Goal: Task Accomplishment & Management: Use online tool/utility

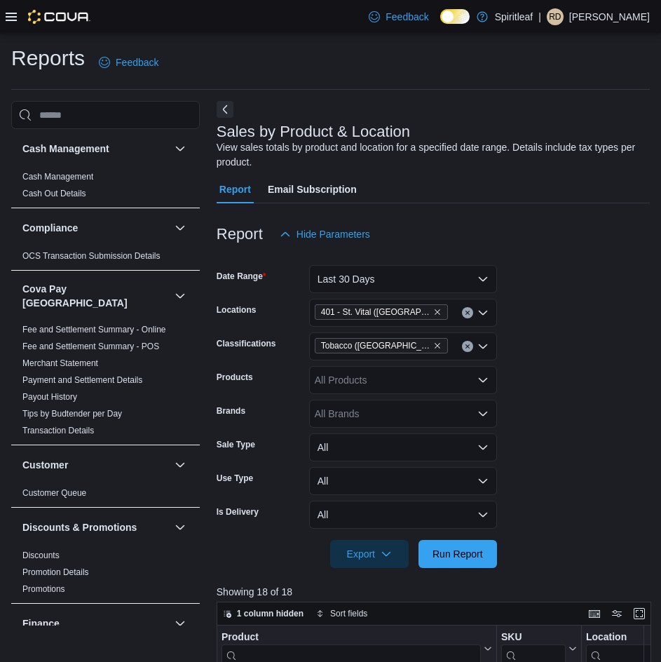
click at [6, 17] on icon at bounding box center [11, 17] width 11 height 8
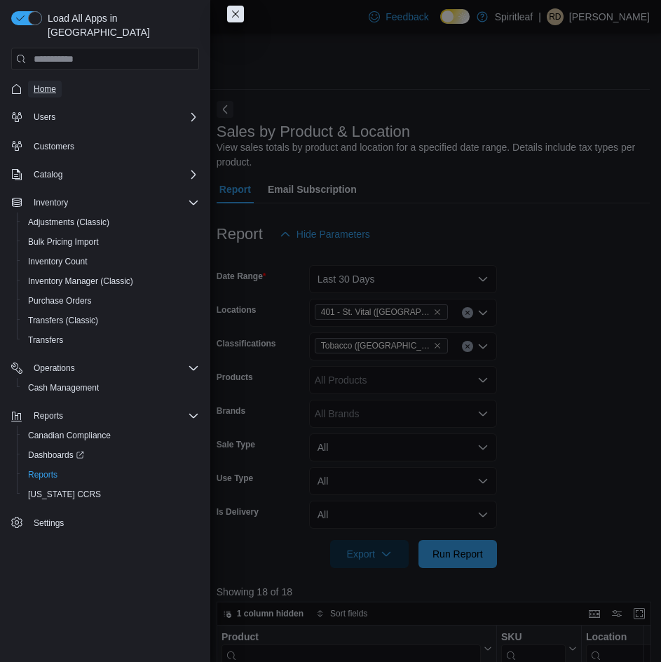
click at [38, 83] on span "Home" at bounding box center [45, 88] width 22 height 11
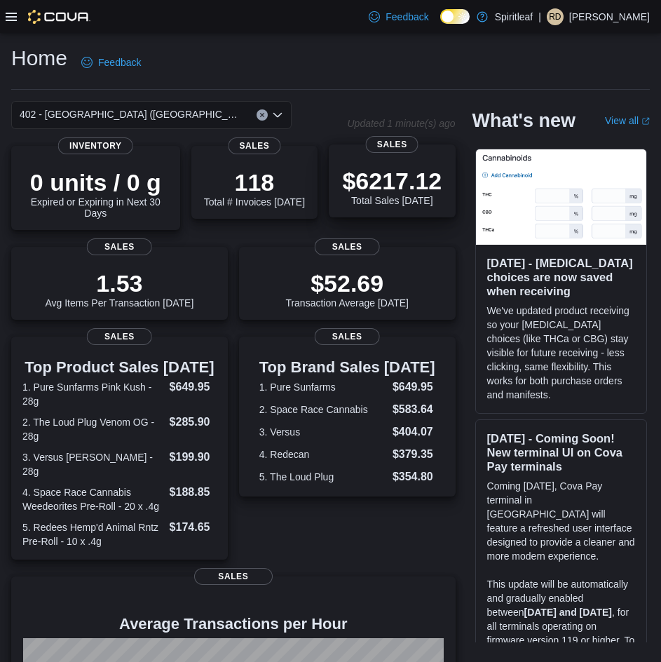
click at [361, 177] on p "$6217.12" at bounding box center [392, 181] width 100 height 28
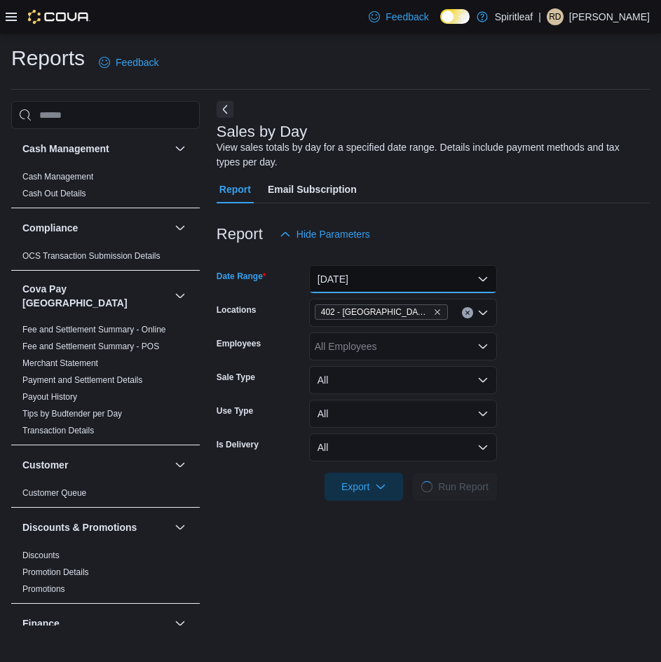
click at [325, 269] on button "[DATE]" at bounding box center [403, 279] width 188 height 28
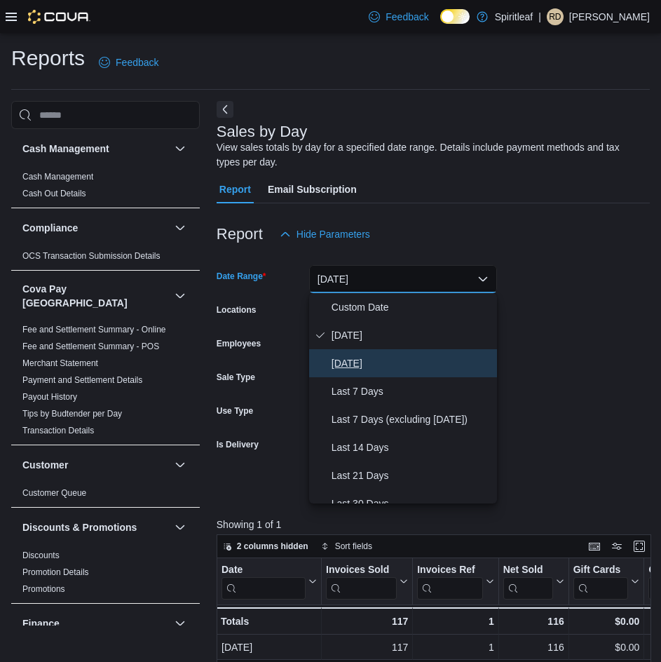
click at [358, 365] on span "[DATE]" at bounding box center [412, 363] width 160 height 17
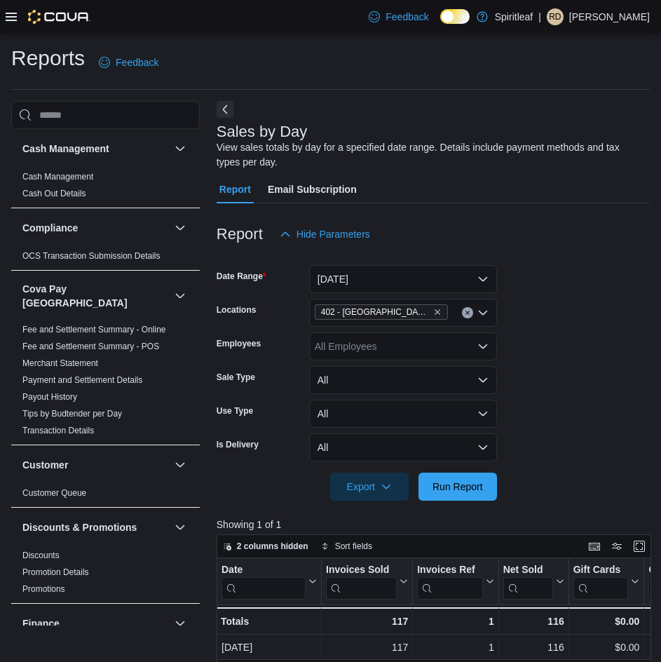
click at [539, 321] on form "Date Range [DATE] Locations 402 - [GEOGRAPHIC_DATA] ([GEOGRAPHIC_DATA]) Employe…" at bounding box center [433, 374] width 433 height 253
click at [459, 487] on span "Run Report" at bounding box center [458, 486] width 51 height 14
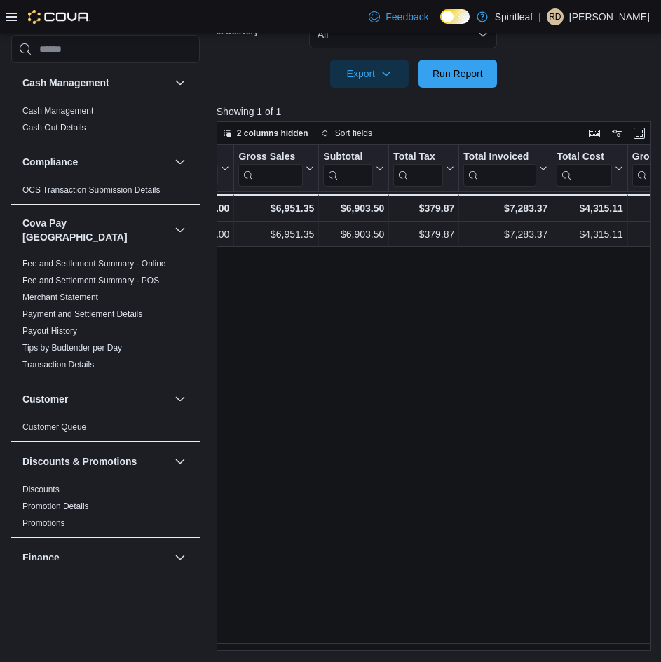
scroll to position [0, 447]
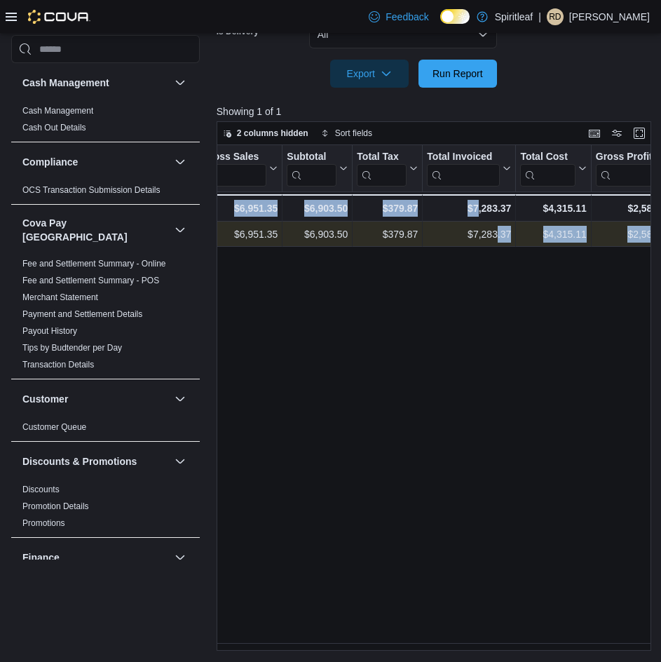
drag, startPoint x: 479, startPoint y: 314, endPoint x: 497, endPoint y: 240, distance: 75.9
click at [497, 240] on div "Date Click to view column header actions Invoices Sold Click to view column hea…" at bounding box center [437, 398] width 440 height 506
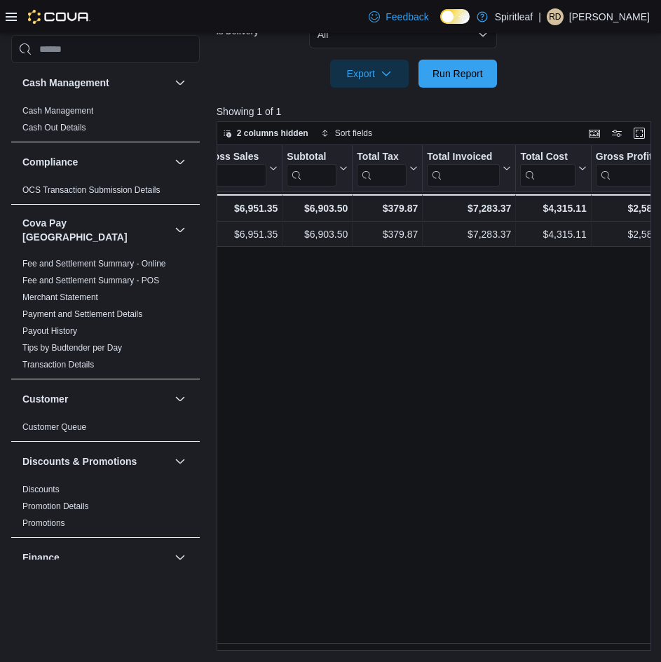
click at [516, 297] on div "Date Click to view column header actions Invoices Sold Click to view column hea…" at bounding box center [437, 398] width 440 height 506
drag, startPoint x: 412, startPoint y: 642, endPoint x: 472, endPoint y: 566, distance: 96.9
click at [459, 636] on div "Date Click to view column header actions Invoices Sold Click to view column hea…" at bounding box center [437, 398] width 440 height 506
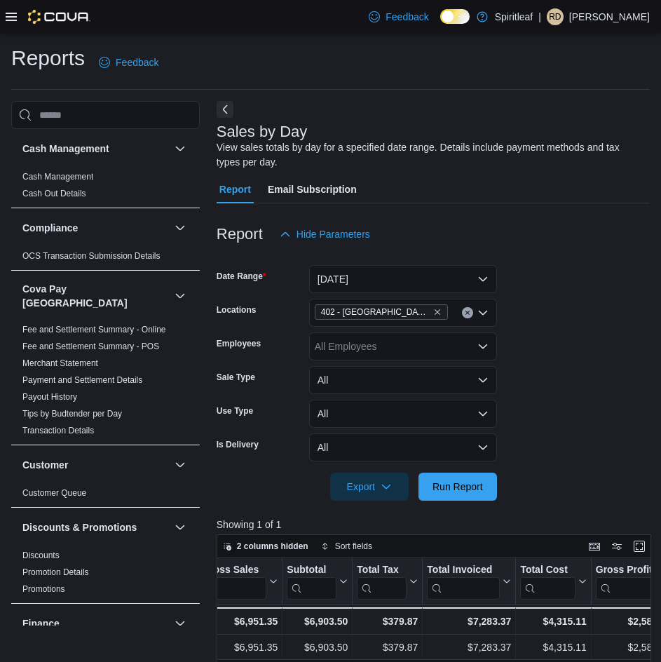
click at [10, 11] on icon at bounding box center [11, 16] width 11 height 11
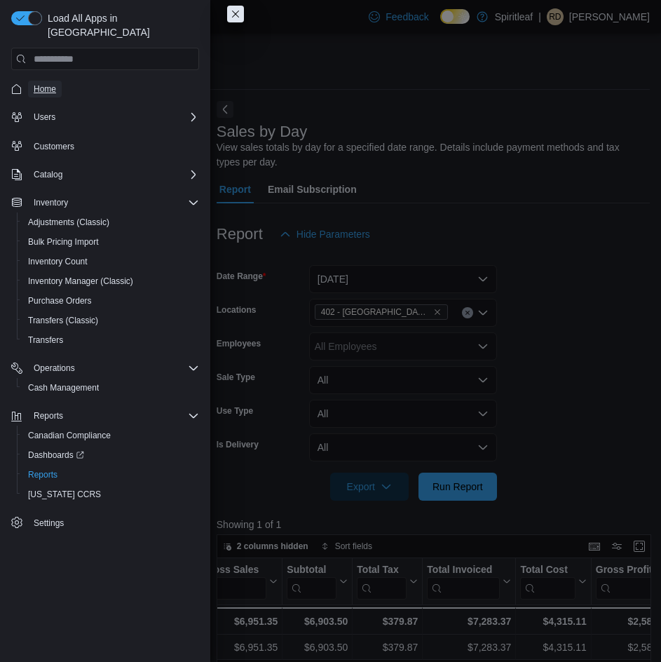
drag, startPoint x: 45, startPoint y: 80, endPoint x: 68, endPoint y: 83, distance: 23.4
click at [46, 83] on span "Home" at bounding box center [45, 88] width 22 height 11
